Goal: Transaction & Acquisition: Purchase product/service

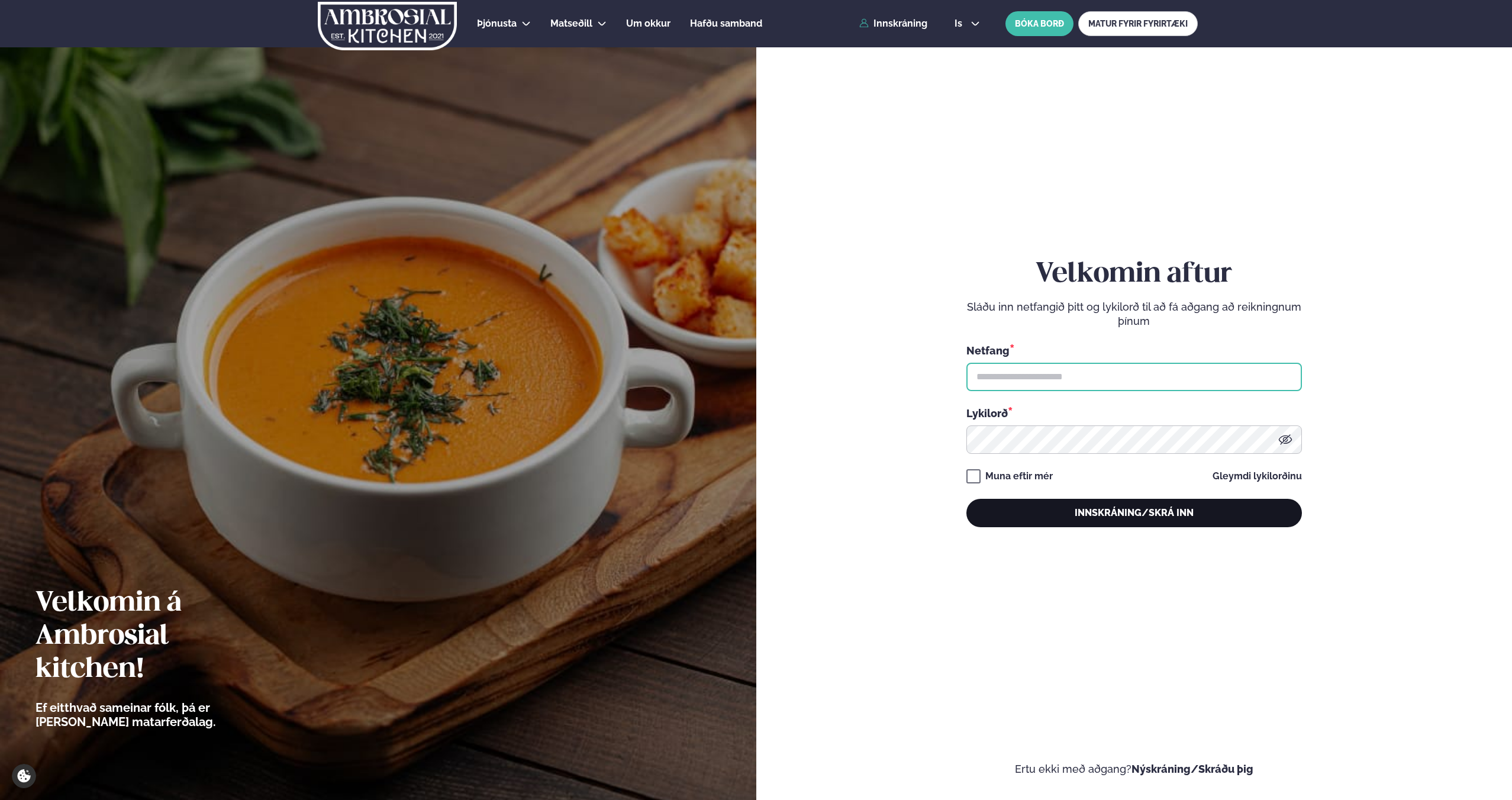
type input "**********"
click at [1085, 509] on button "Innskráning/Skrá inn" at bounding box center [1134, 513] width 335 height 29
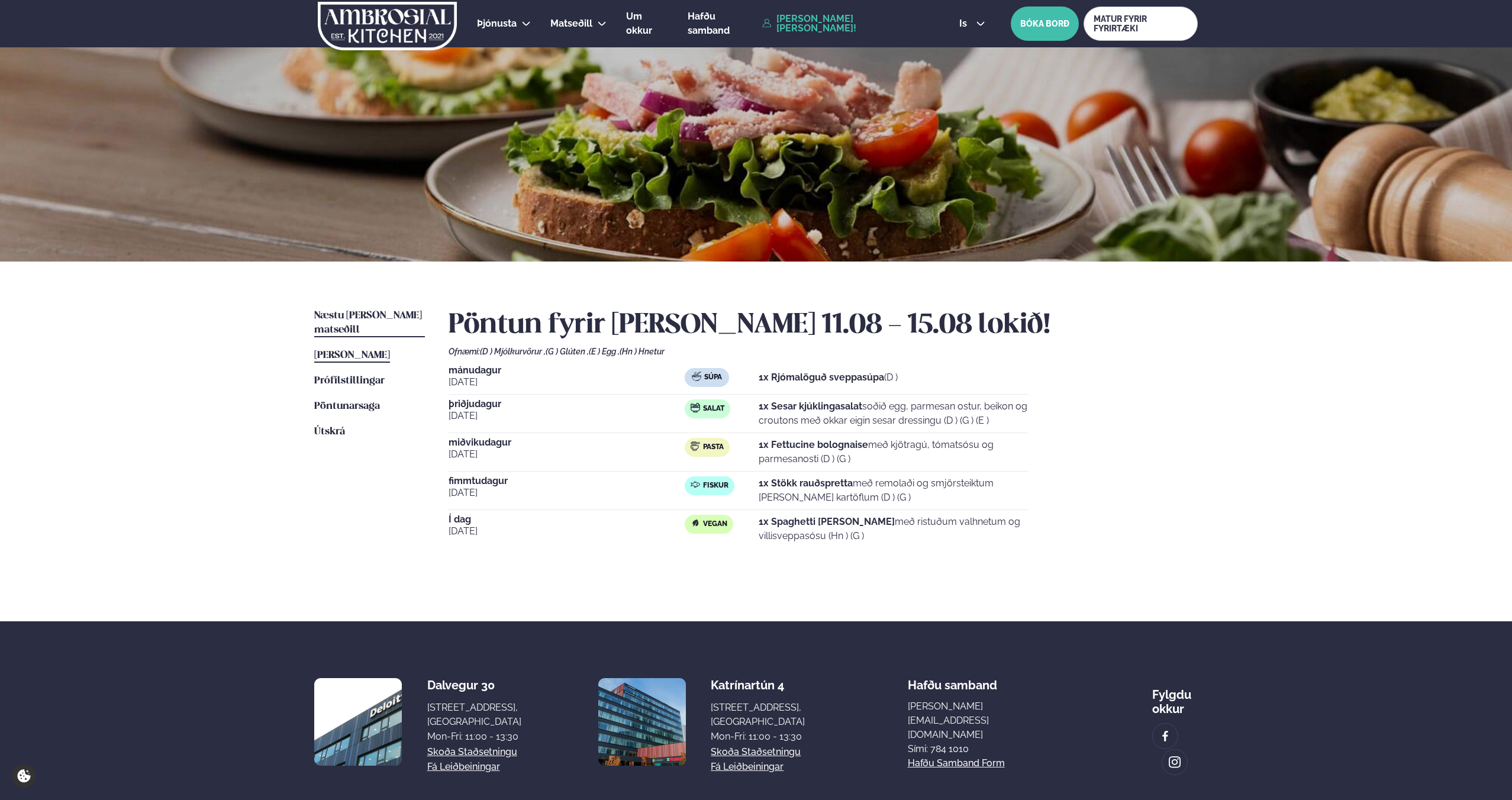
click at [390, 319] on span "Næstu [PERSON_NAME] matseðill" at bounding box center [368, 322] width 108 height 24
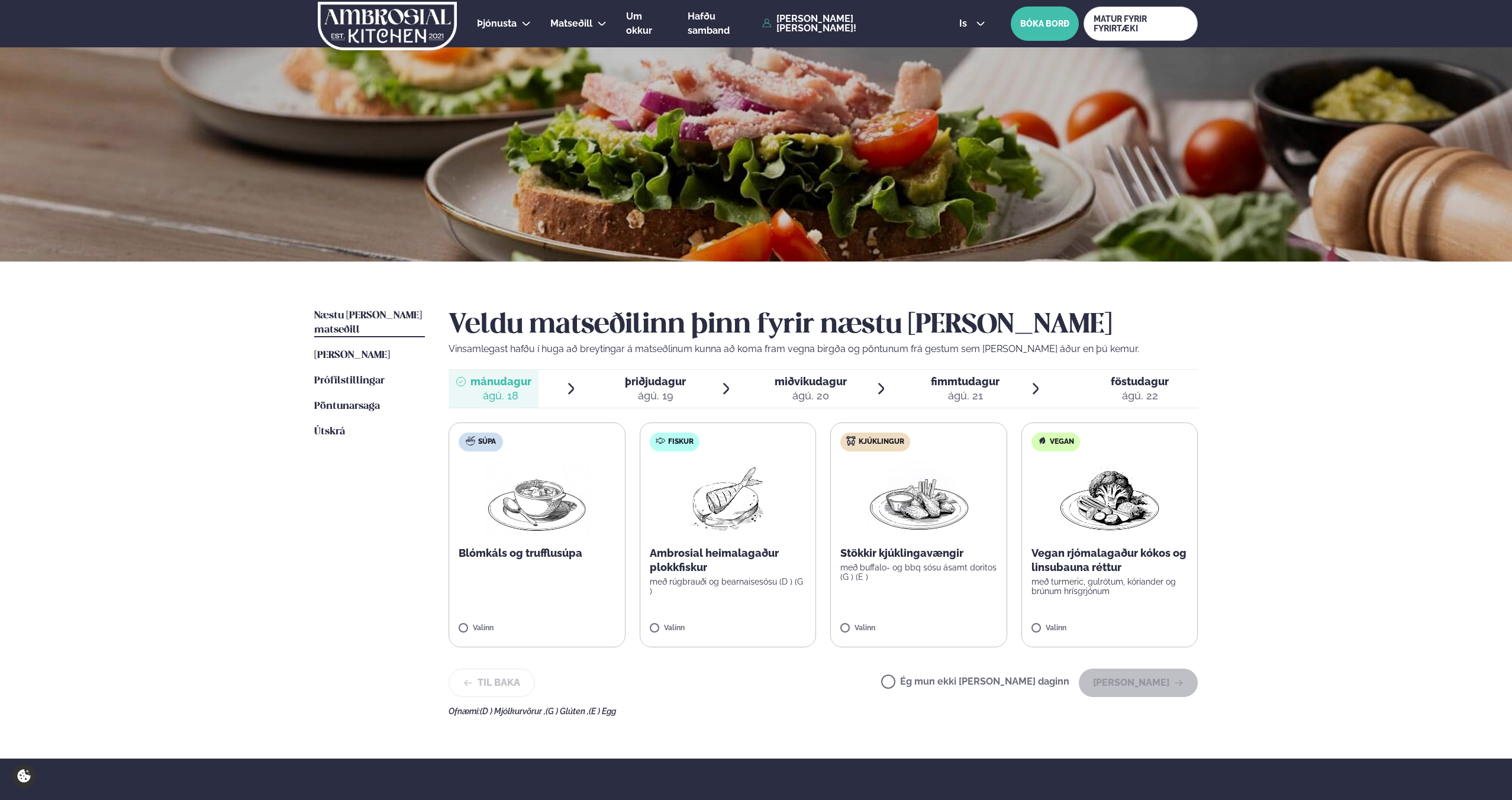
click at [910, 536] on img at bounding box center [918, 498] width 104 height 76
click at [1118, 680] on button "[PERSON_NAME]" at bounding box center [1138, 683] width 119 height 29
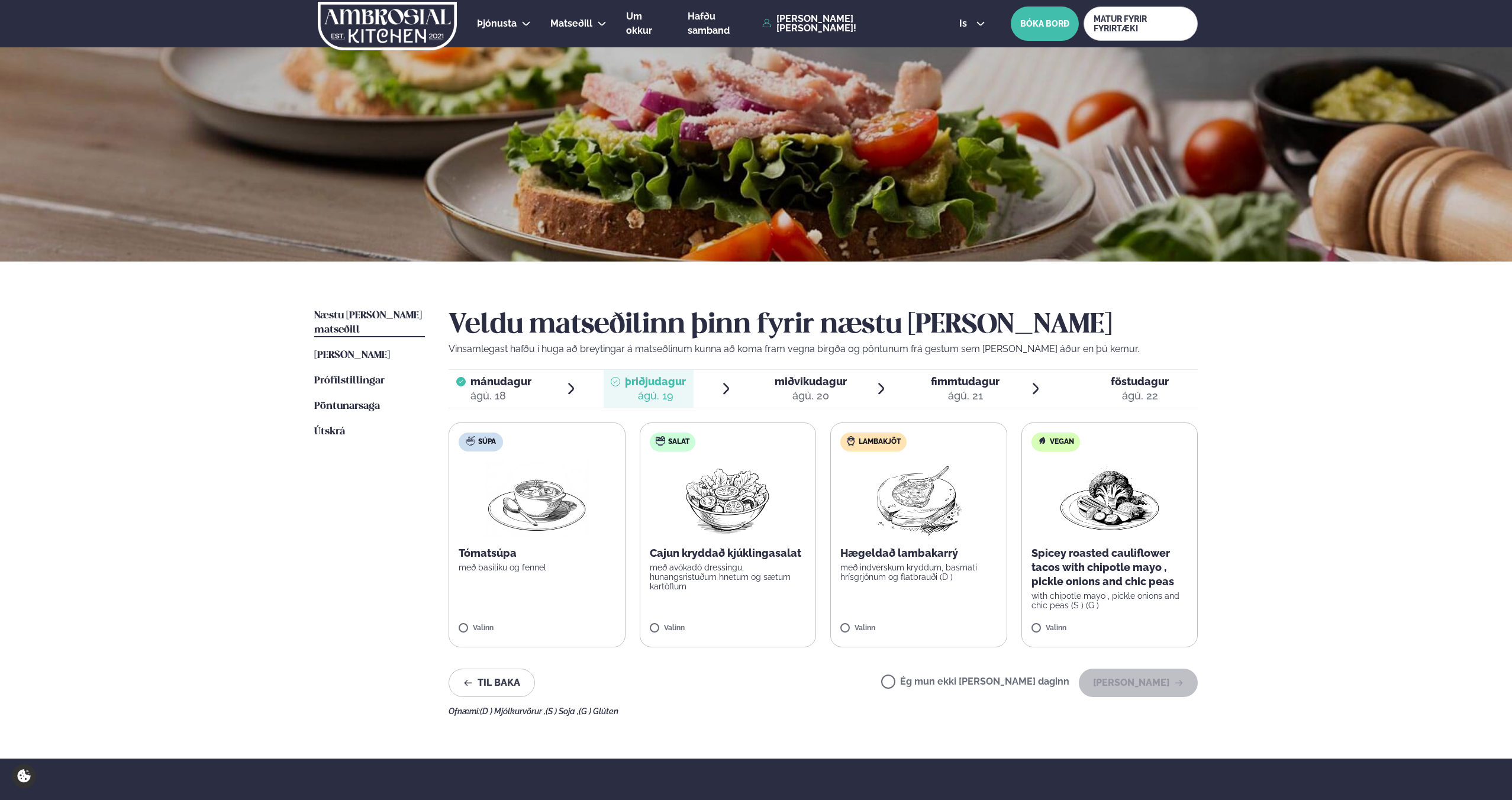
click at [796, 606] on label "Salat Cajun kryddað kjúklingasalat með avókadó dressingu, hunangsristuðum hnetu…" at bounding box center [728, 535] width 177 height 225
click at [1128, 682] on button "[PERSON_NAME]" at bounding box center [1138, 683] width 119 height 29
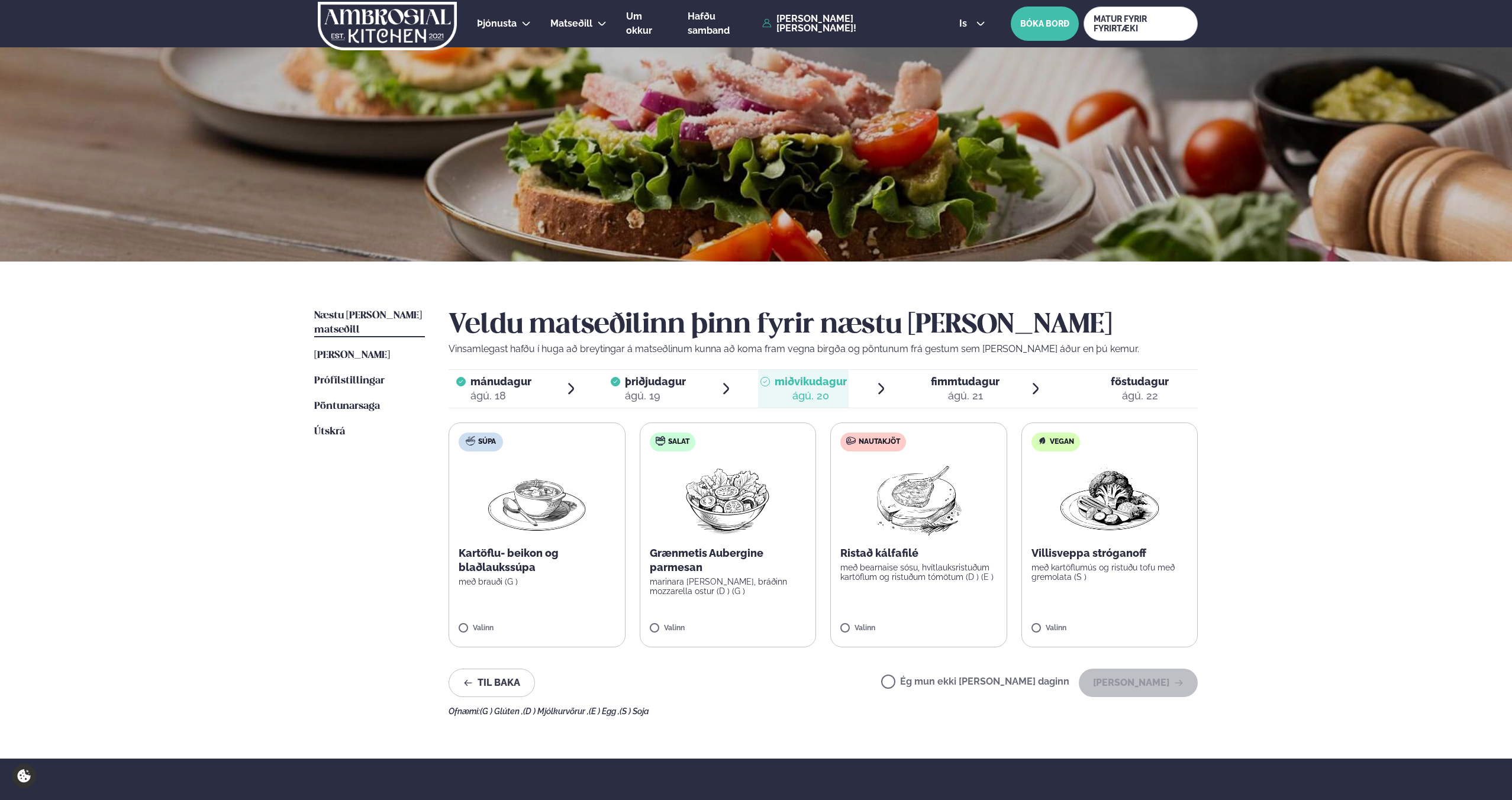
click at [863, 593] on label "Nautakjöt Ristað kálfafilé með bearnaise sósu, hvítlauksristuðum kartöflum og r…" at bounding box center [918, 535] width 177 height 225
click at [886, 586] on label "Nautakjöt Ristað kálfafilé með bearnaise sósu, hvítlauksristuðum kartöflum og r…" at bounding box center [918, 535] width 177 height 225
click at [1125, 678] on button "[PERSON_NAME]" at bounding box center [1138, 683] width 119 height 29
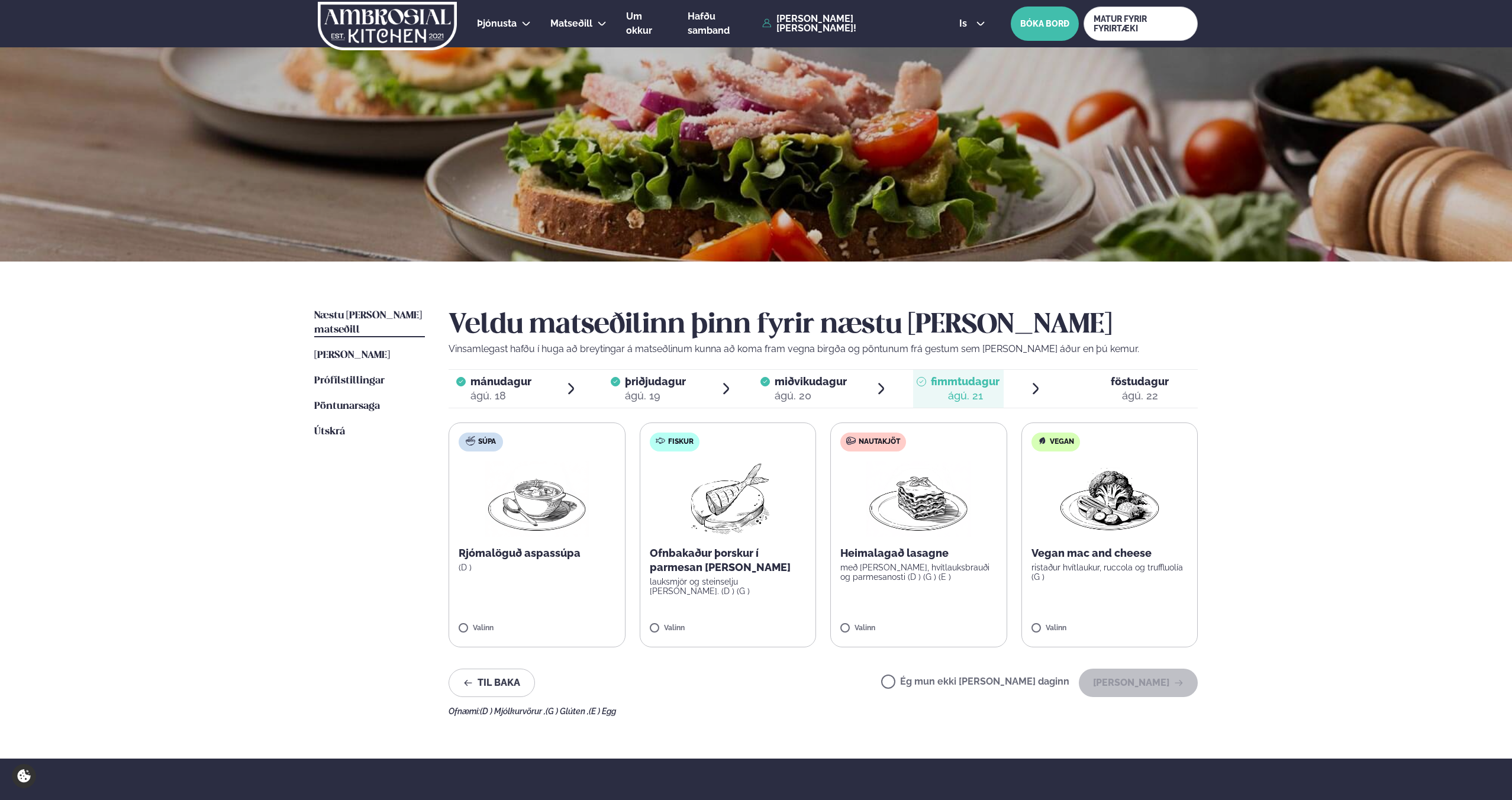
click at [866, 585] on label "Nautakjöt Heimalagað lasagne með basil pesto, hvítlauksbrauði og parmesanosti (…" at bounding box center [918, 535] width 177 height 225
click at [1129, 685] on button "[PERSON_NAME]" at bounding box center [1138, 683] width 119 height 29
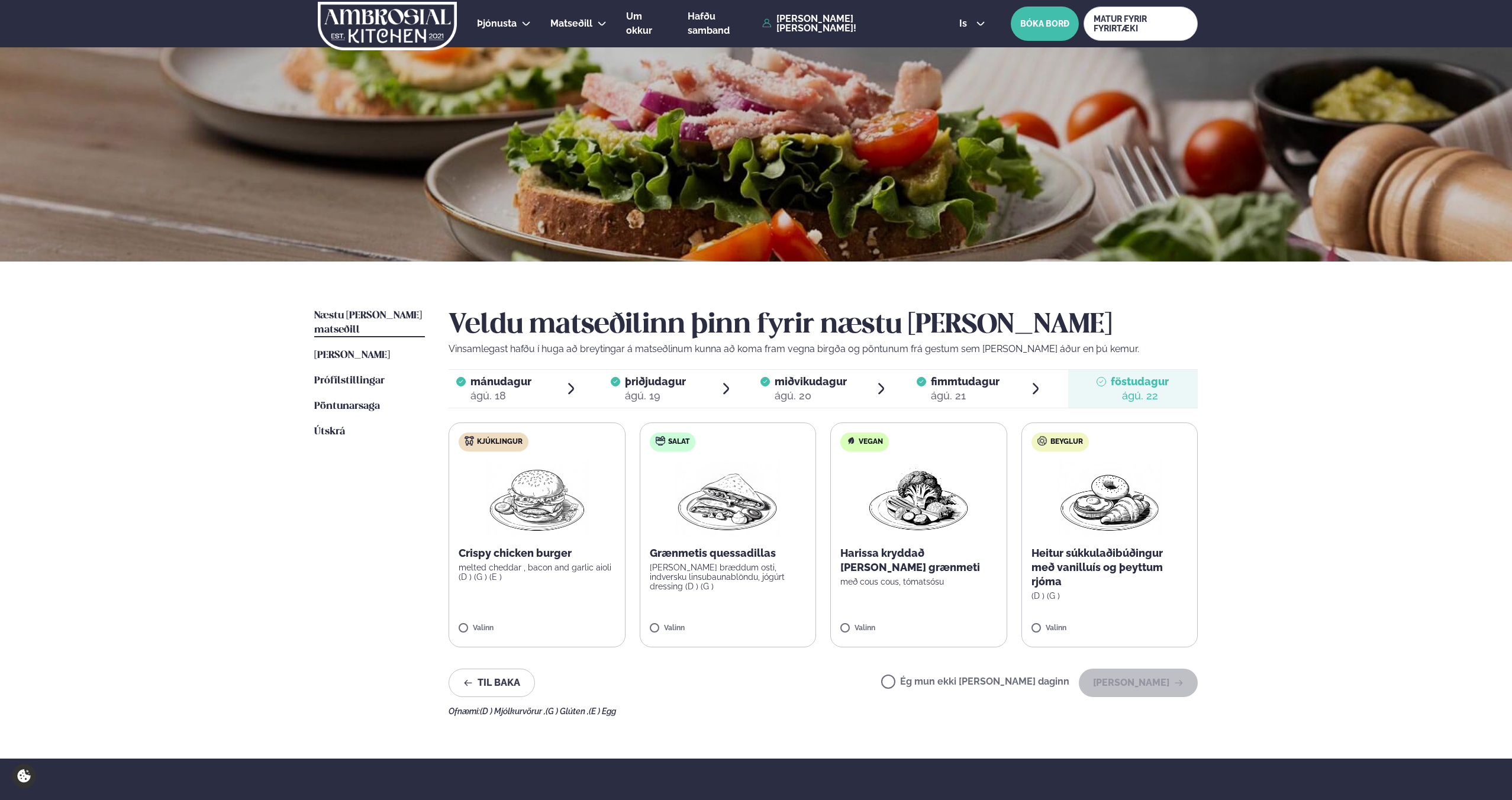
click at [580, 600] on label "Kjúklingur Crispy chicken burger melted cheddar , bacon and garlic aioli (D ) (…" at bounding box center [537, 535] width 177 height 225
click at [1137, 681] on button "[PERSON_NAME]" at bounding box center [1138, 683] width 119 height 29
